Goal: Download file/media

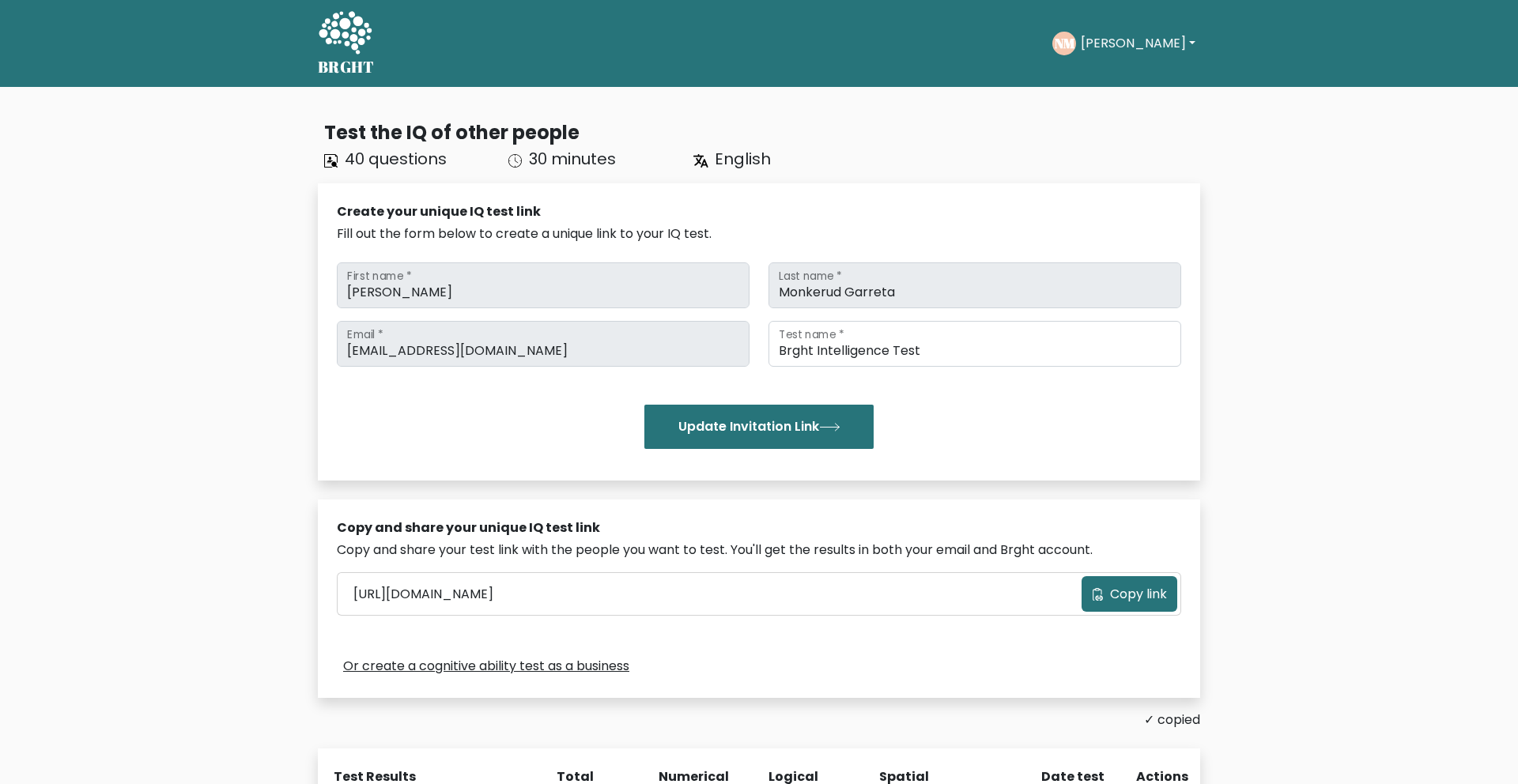
click at [1100, 46] on button "[PERSON_NAME]" at bounding box center [1138, 43] width 124 height 21
click at [1085, 80] on link "Dashboard" at bounding box center [1115, 76] width 125 height 25
click at [1118, 40] on button "[PERSON_NAME]" at bounding box center [1138, 43] width 124 height 21
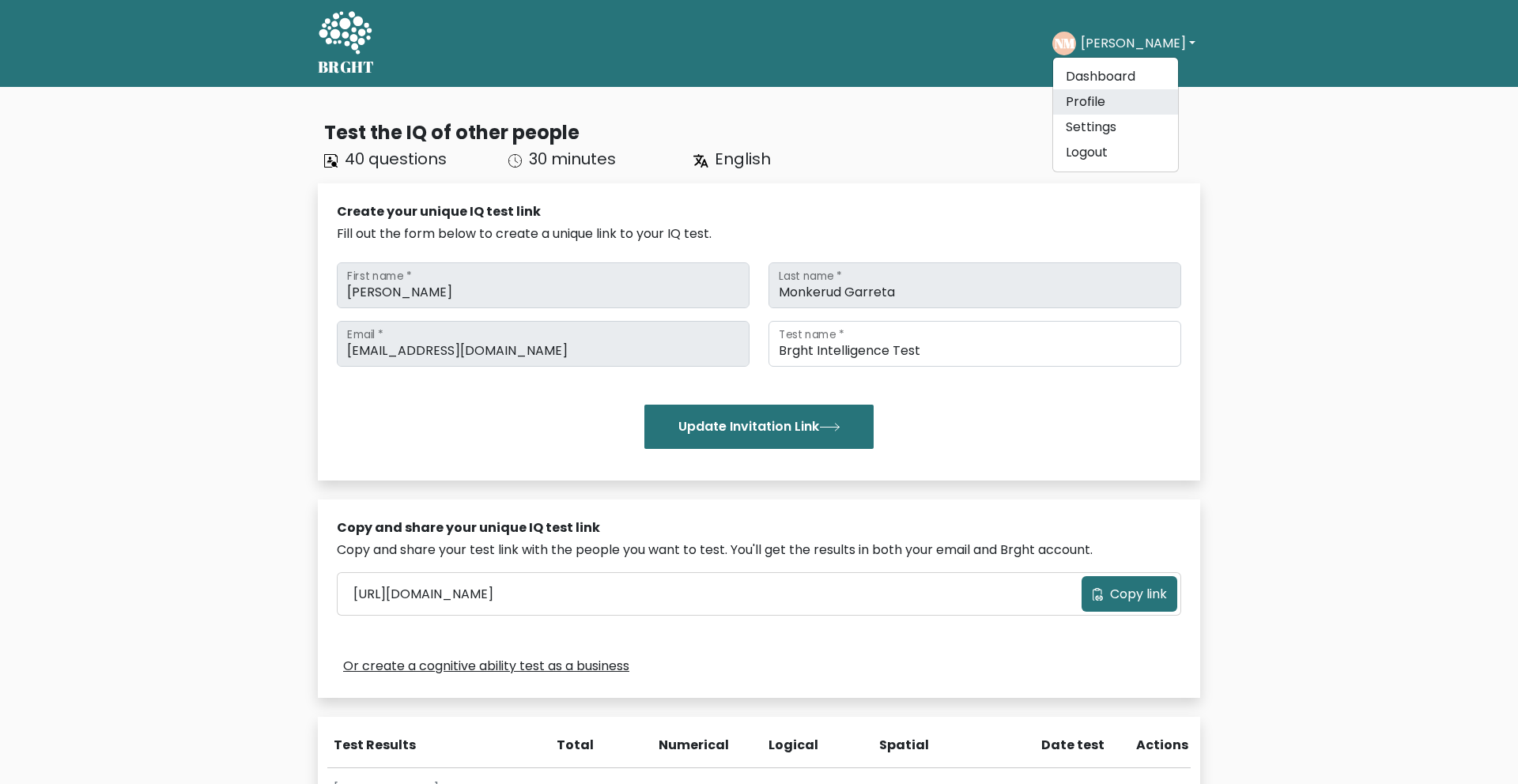
click at [1094, 97] on link "Profile" at bounding box center [1115, 102] width 125 height 25
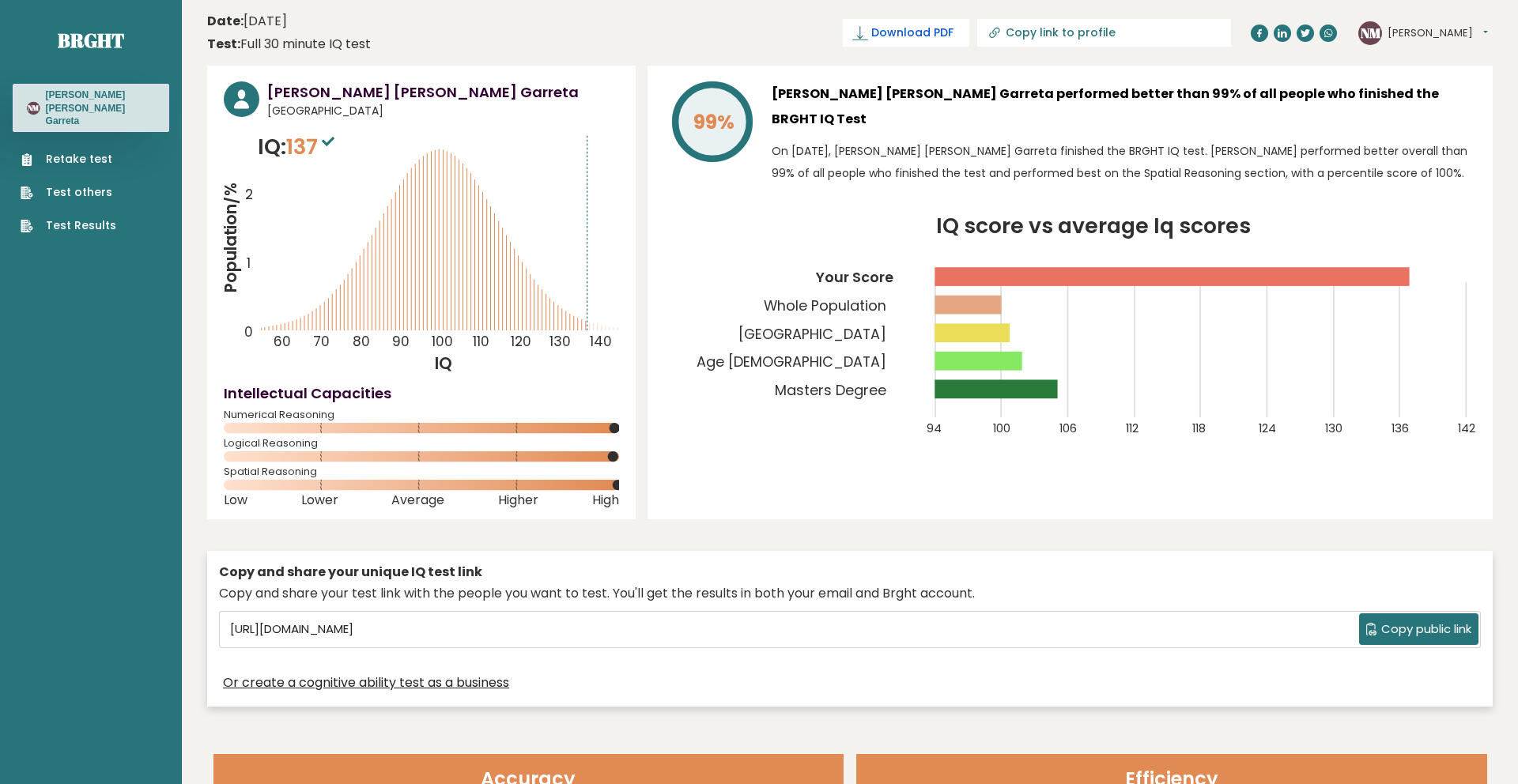
click at [969, 41] on link "Download PDF" at bounding box center [906, 32] width 127 height 28
click at [969, 32] on span "✓ Your PDF is downloaded..." at bounding box center [880, 32] width 180 height 28
click at [810, 39] on span "✓" at bounding box center [805, 33] width 11 height 20
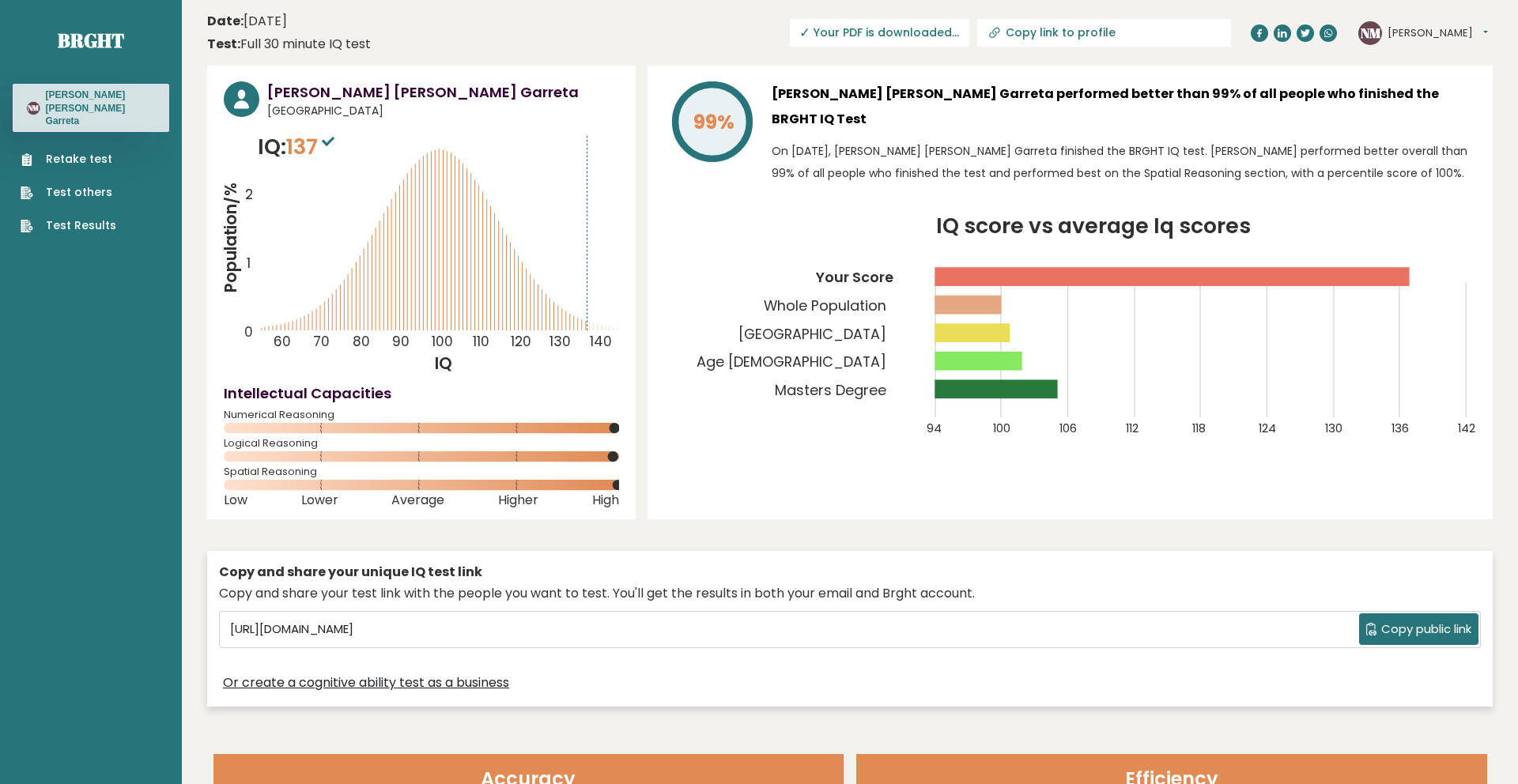
click at [919, 35] on span "✓ Your PDF is downloaded..." at bounding box center [880, 32] width 180 height 28
click at [79, 184] on link "Test others" at bounding box center [68, 192] width 95 height 16
